Goal: Transaction & Acquisition: Register for event/course

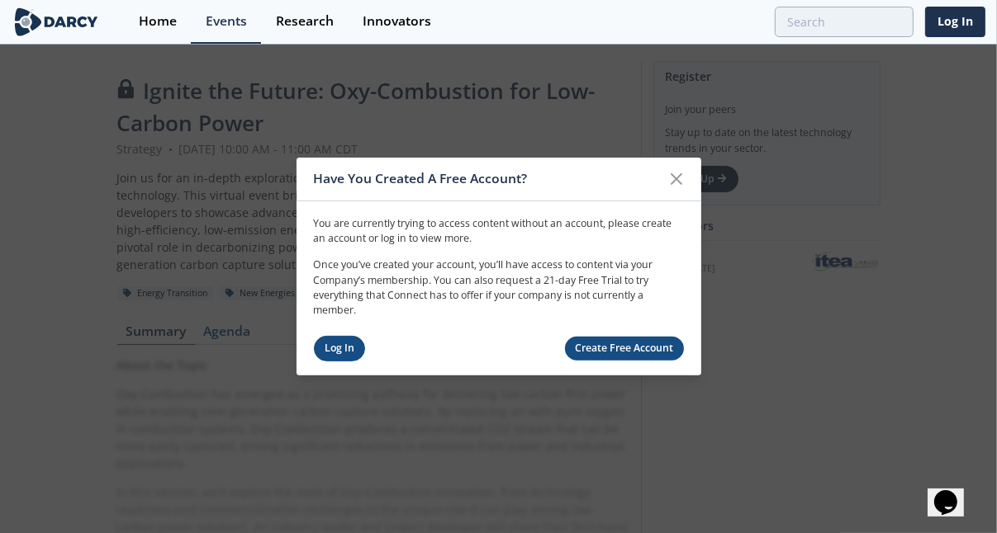
click at [345, 353] on link "Log In" at bounding box center [340, 349] width 52 height 26
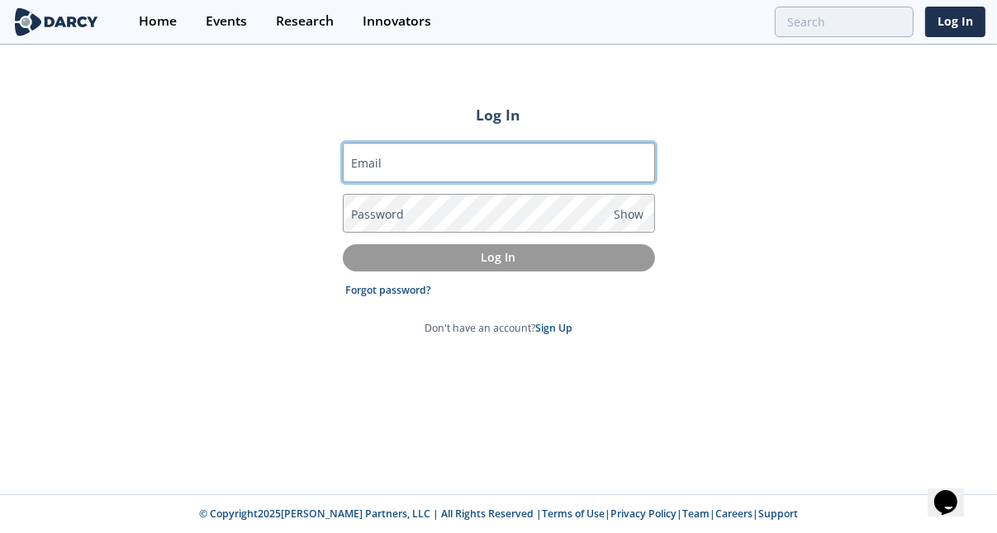
click at [406, 169] on input "Email" at bounding box center [499, 163] width 312 height 40
type input "[PERSON_NAME][EMAIL_ADDRESS][DOMAIN_NAME]"
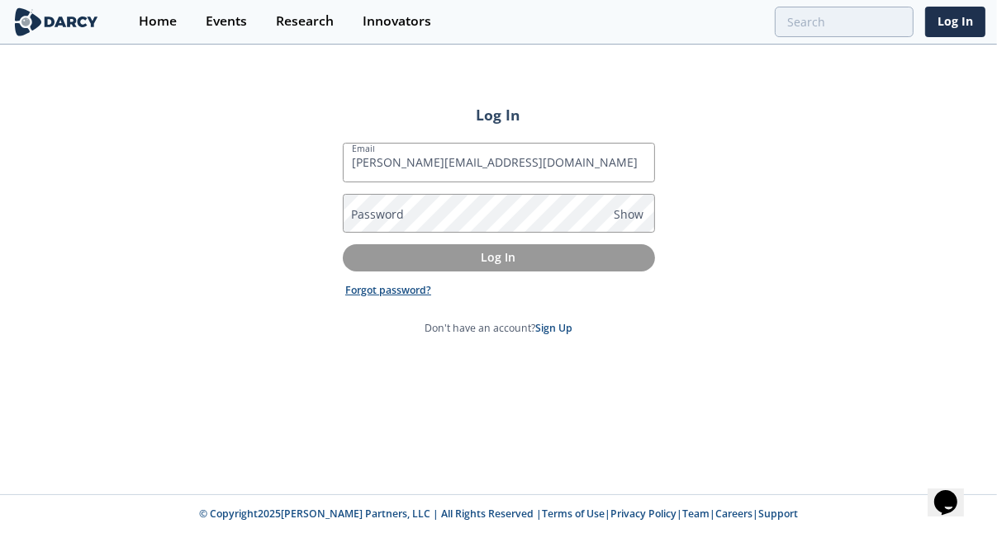
click at [400, 287] on link "Forgot password?" at bounding box center [388, 290] width 86 height 15
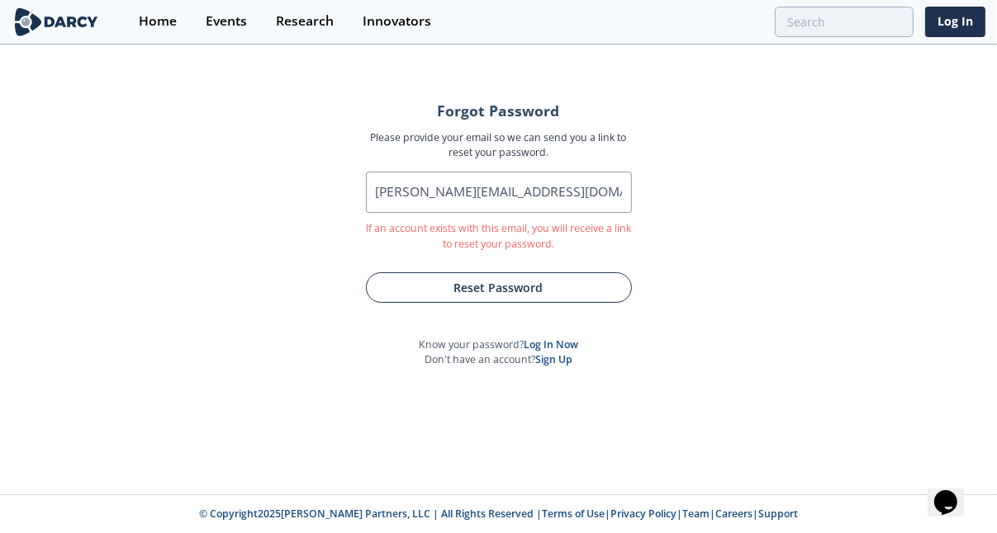
click at [433, 287] on button "Reset Password" at bounding box center [499, 287] width 266 height 31
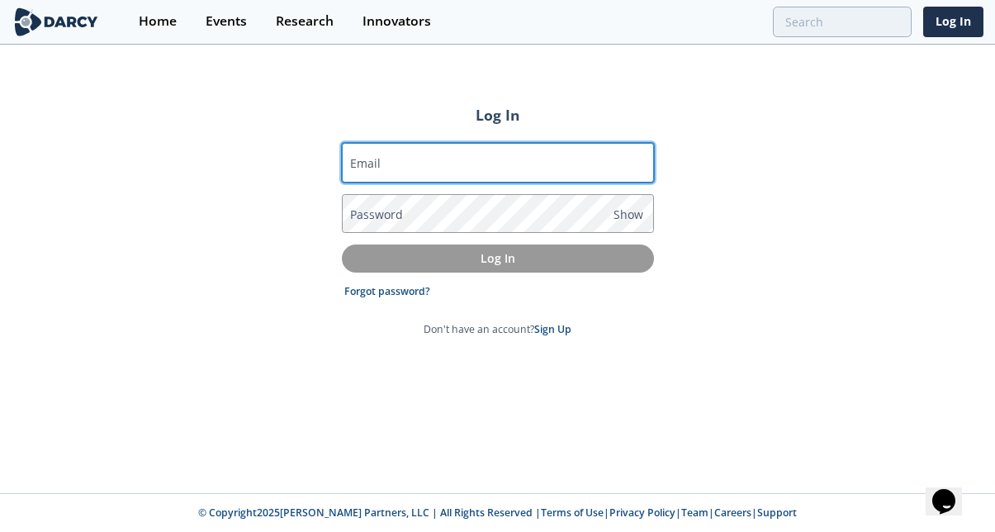
click at [436, 170] on input "Email" at bounding box center [498, 163] width 312 height 40
type input "[PERSON_NAME][EMAIL_ADDRESS][DOMAIN_NAME]"
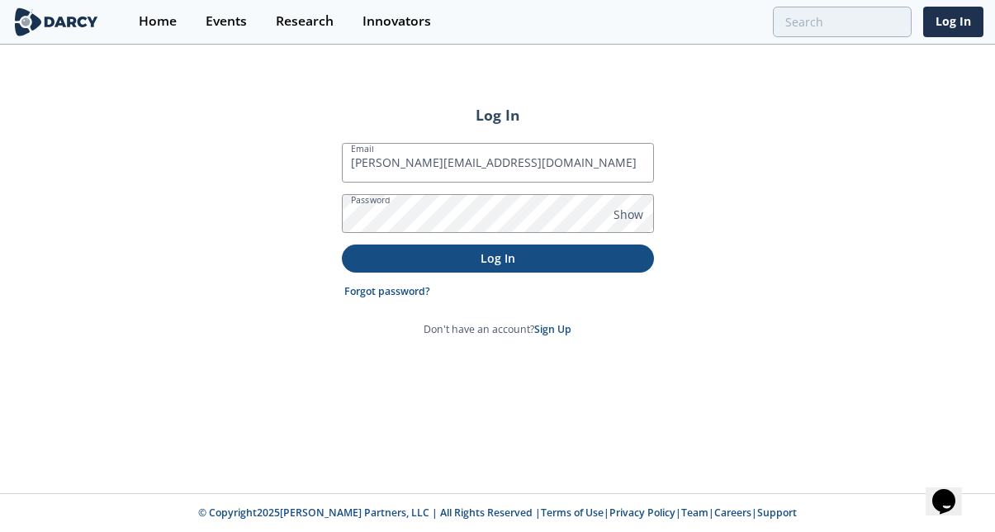
click at [472, 250] on p "Log In" at bounding box center [497, 257] width 289 height 17
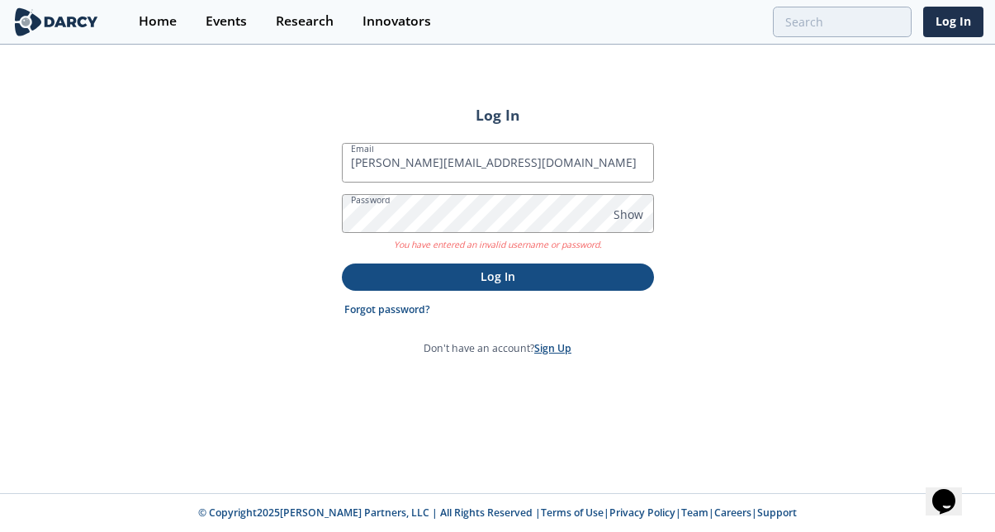
click at [543, 343] on link "Sign Up" at bounding box center [552, 348] width 37 height 14
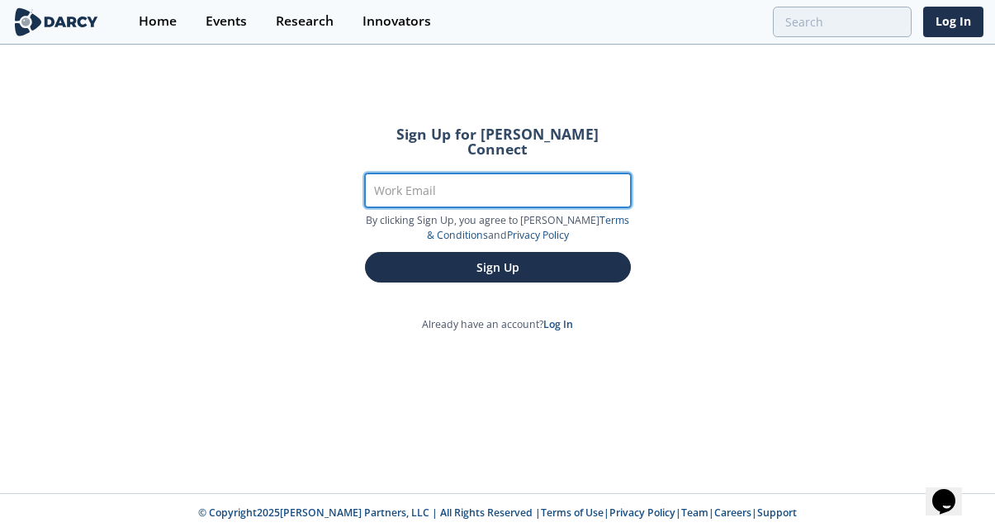
click at [391, 182] on input "Work Email" at bounding box center [498, 190] width 266 height 34
type input "[PERSON_NAME][EMAIL_ADDRESS][DOMAIN_NAME]"
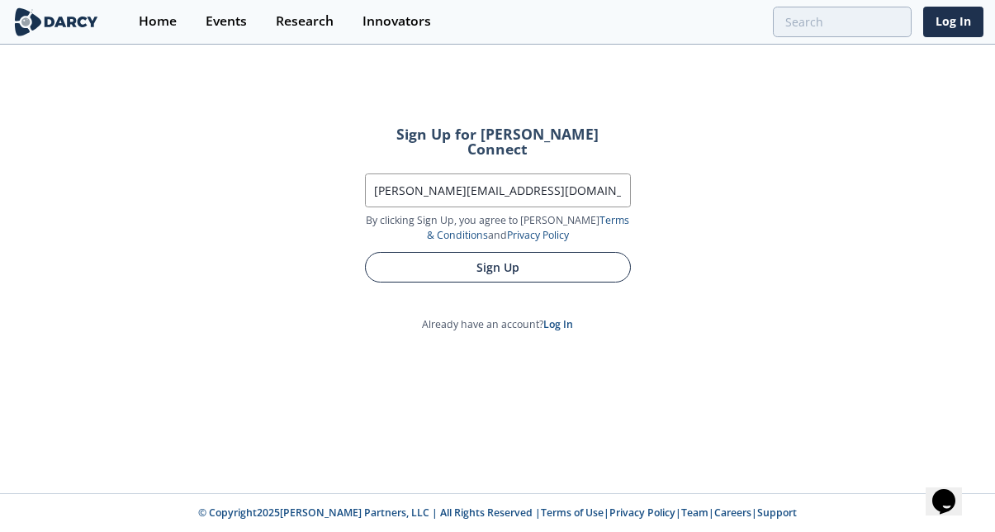
click at [430, 246] on form "Sign Up for Darcy Connect Work Email jeff_bennett@oxy.com By clicking Sign Up, …" at bounding box center [498, 204] width 312 height 201
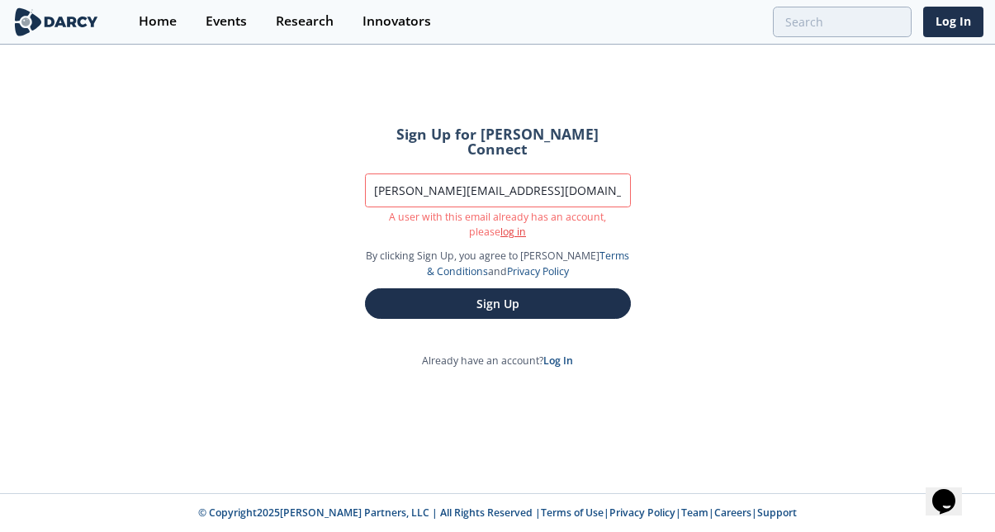
click at [500, 225] on link "log in" at bounding box center [513, 232] width 26 height 14
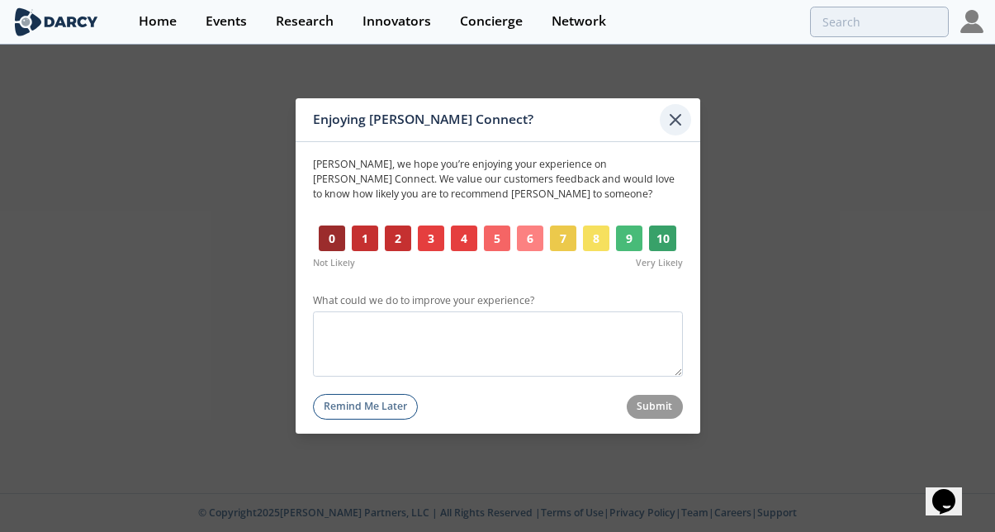
click at [674, 111] on icon at bounding box center [676, 120] width 20 height 20
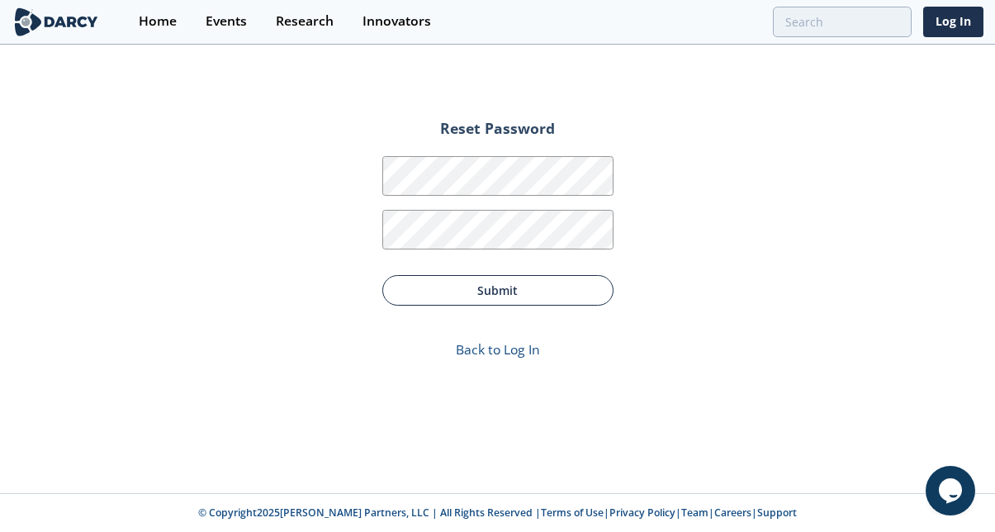
click at [505, 287] on button "Submit" at bounding box center [497, 290] width 231 height 31
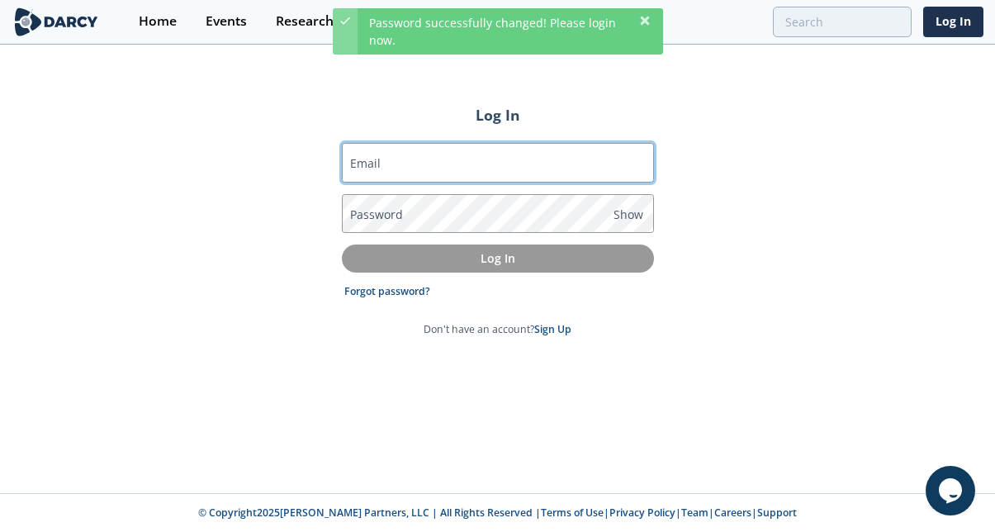
click at [419, 169] on input "Email" at bounding box center [498, 163] width 312 height 40
type input "[PERSON_NAME][EMAIL_ADDRESS][DOMAIN_NAME]"
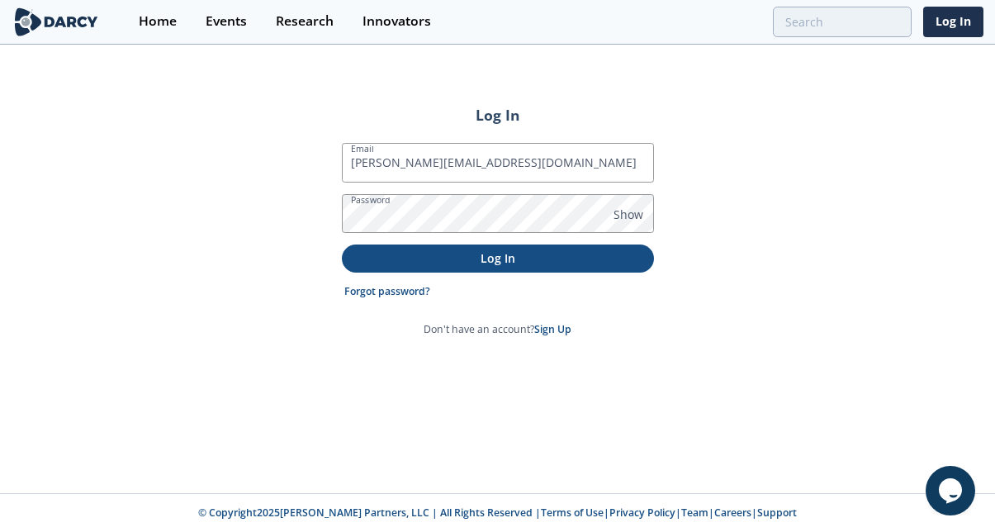
click at [436, 249] on p "Log In" at bounding box center [497, 257] width 289 height 17
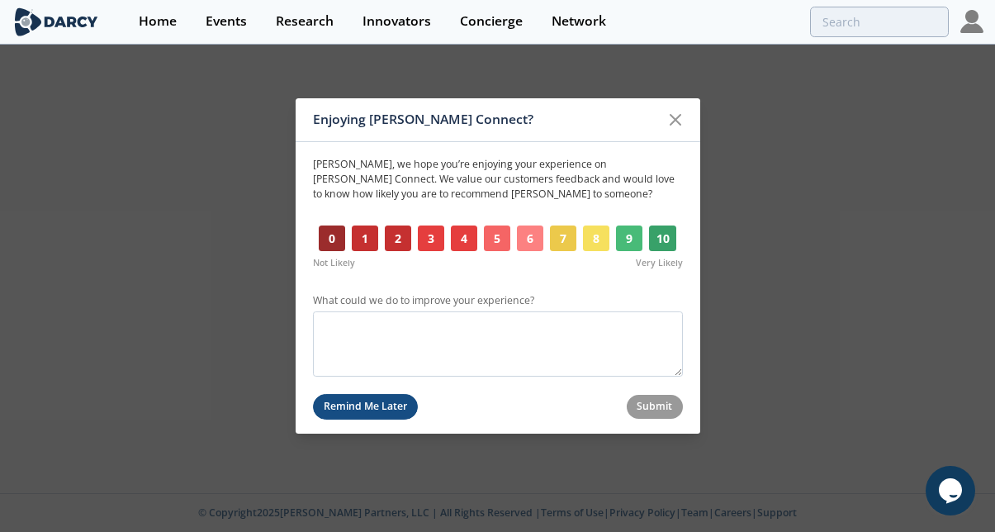
click at [379, 410] on button "Remind Me Later" at bounding box center [366, 407] width 106 height 26
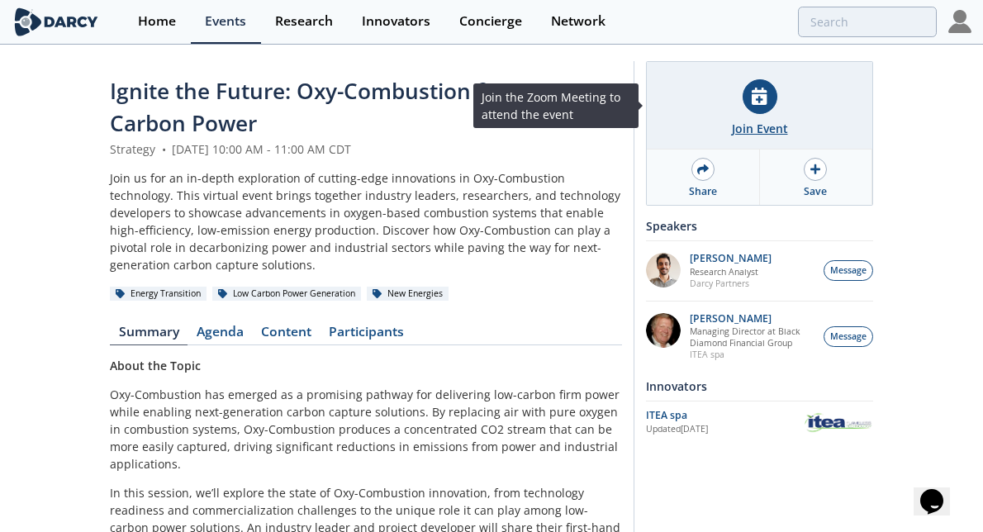
click at [740, 107] on div "Join Event" at bounding box center [759, 106] width 225 height 88
